Goal: Information Seeking & Learning: Learn about a topic

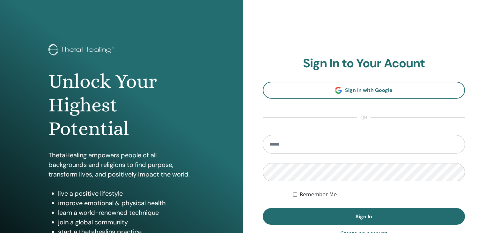
click at [317, 145] on input "email" at bounding box center [364, 144] width 203 height 18
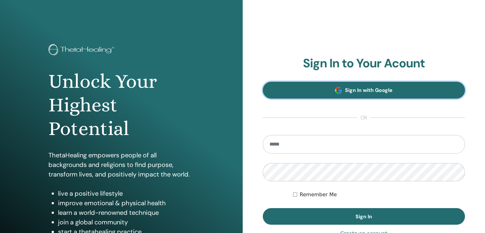
click at [329, 91] on link "Sign In with Google" at bounding box center [364, 90] width 203 height 17
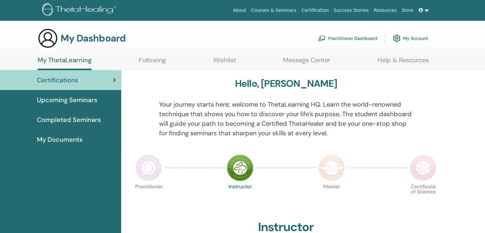
click at [324, 10] on link "Certification" at bounding box center [315, 10] width 32 height 12
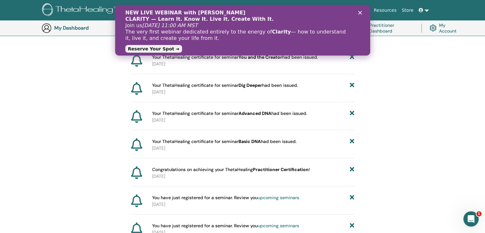
click at [358, 13] on div "NEW LIVE WEBINAR with Vianna Stibal CLARITY — Learn It. Know It. Live It. Creat…" at bounding box center [242, 30] width 235 height 45
click at [358, 12] on polygon "关闭" at bounding box center [360, 13] width 4 height 4
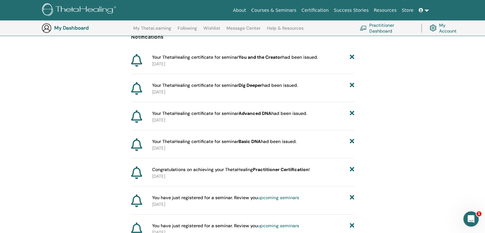
click at [423, 8] on icon at bounding box center [421, 10] width 4 height 4
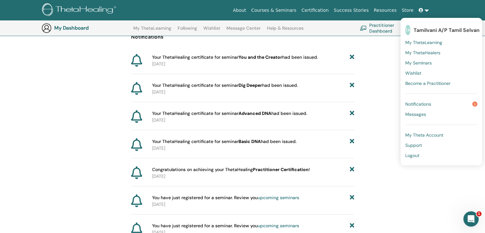
click at [423, 8] on icon at bounding box center [421, 10] width 4 height 4
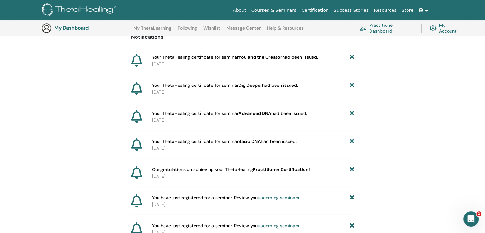
click at [389, 9] on link "Resources" at bounding box center [385, 10] width 28 height 12
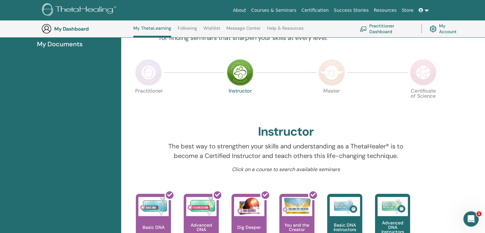
click at [154, 82] on img at bounding box center [148, 72] width 27 height 27
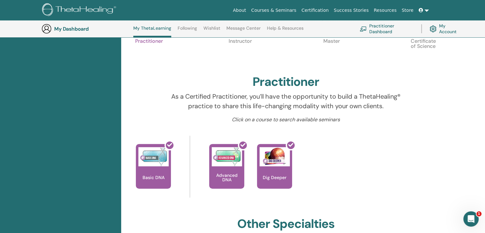
scroll to position [176, 0]
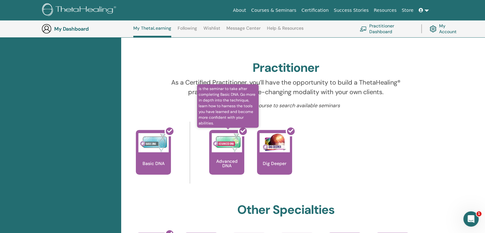
click at [213, 156] on div at bounding box center [230, 154] width 35 height 57
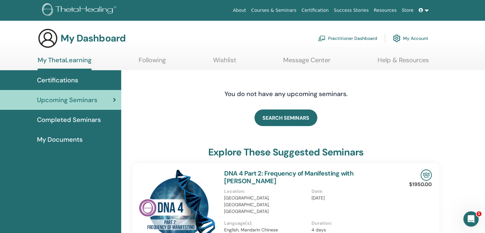
click at [44, 77] on span "Certifications" at bounding box center [57, 80] width 41 height 10
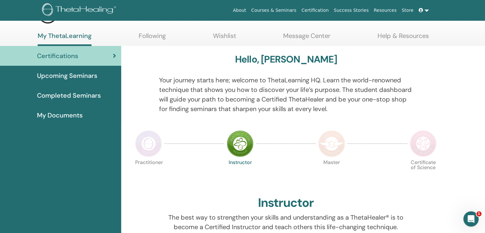
scroll to position [80, 0]
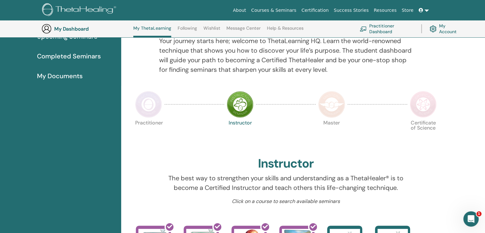
click at [80, 62] on link "Completed Seminars" at bounding box center [60, 56] width 121 height 20
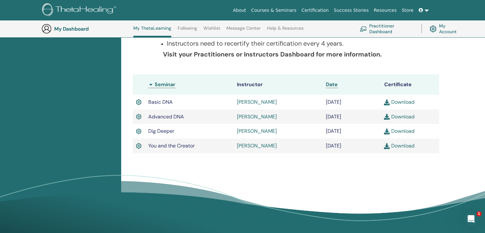
click at [402, 101] on link "Download" at bounding box center [399, 102] width 30 height 7
click at [402, 116] on link "Download" at bounding box center [399, 116] width 30 height 7
click at [399, 131] on link "Download" at bounding box center [399, 131] width 30 height 7
click at [398, 146] on link "Download" at bounding box center [399, 145] width 30 height 7
click at [464, 117] on div "Completed Seminars Below you can find your completed seminars. If you see missi…" at bounding box center [303, 91] width 364 height 296
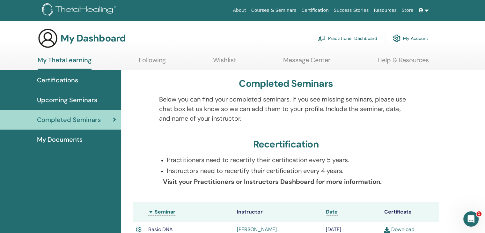
click at [134, 61] on ul "My ThetaLearning Following Wishlist Message Center Help & Resources" at bounding box center [233, 63] width 391 height 14
click at [141, 58] on link "Following" at bounding box center [152, 62] width 27 height 12
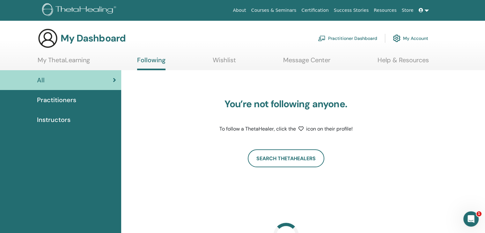
click at [71, 63] on link "My ThetaLearning" at bounding box center [64, 62] width 52 height 12
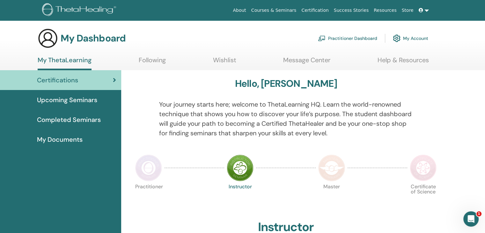
click at [244, 167] on img at bounding box center [240, 167] width 27 height 27
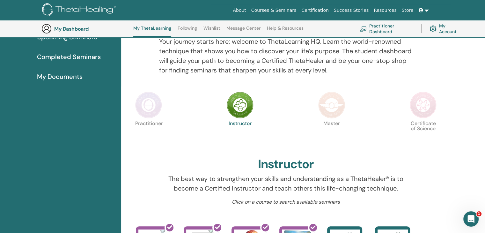
scroll to position [80, 0]
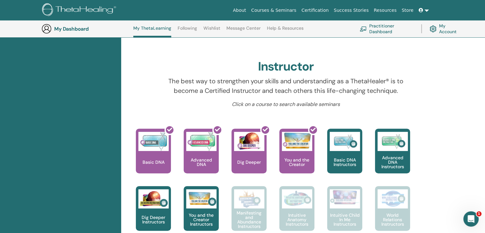
scroll to position [176, 0]
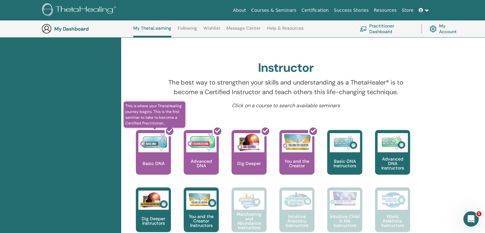
click at [151, 161] on div at bounding box center [157, 154] width 35 height 57
